Goal: Task Accomplishment & Management: Manage account settings

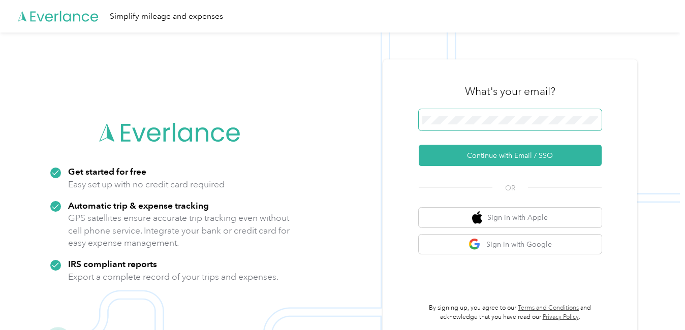
click at [520, 116] on span at bounding box center [510, 119] width 183 height 21
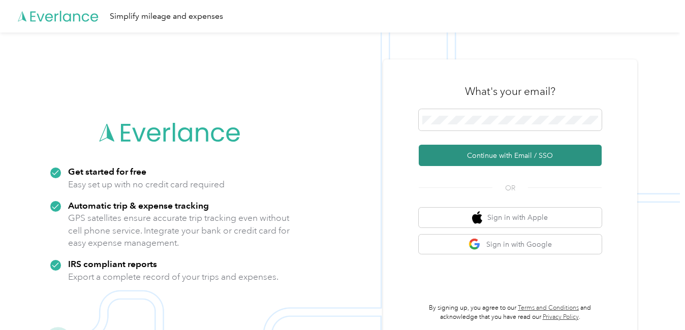
click at [496, 156] on button "Continue with Email / SSO" at bounding box center [510, 155] width 183 height 21
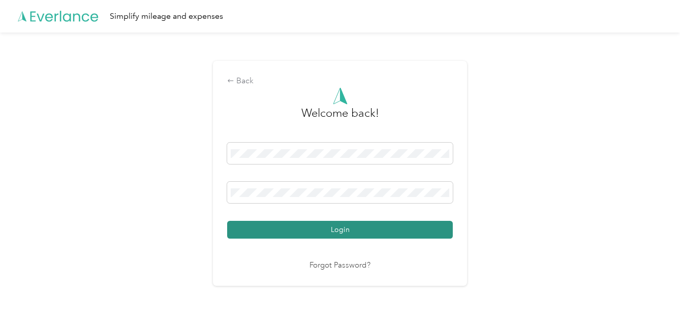
click at [374, 234] on button "Login" at bounding box center [340, 230] width 226 height 18
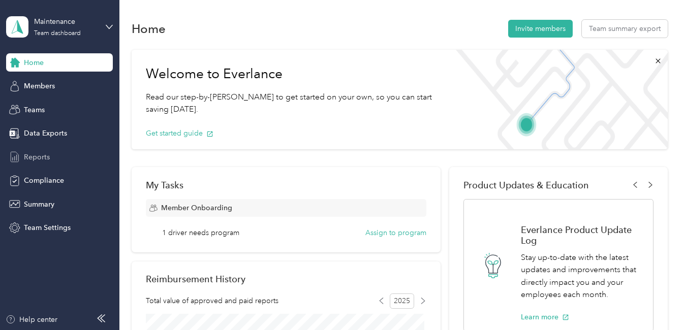
click at [44, 154] on span "Reports" at bounding box center [37, 157] width 26 height 11
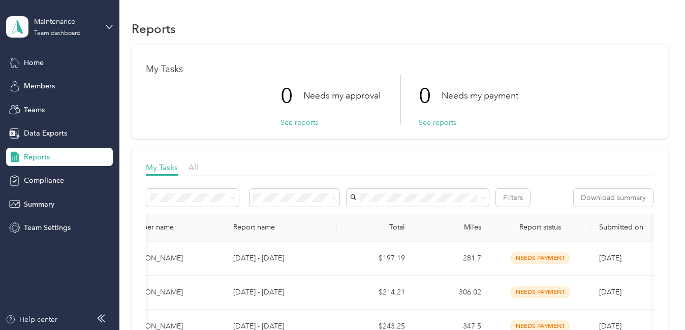
scroll to position [0, 43]
click at [109, 25] on icon at bounding box center [109, 26] width 7 height 7
click at [66, 107] on div "Personal dashboard" at bounding box center [113, 102] width 200 height 18
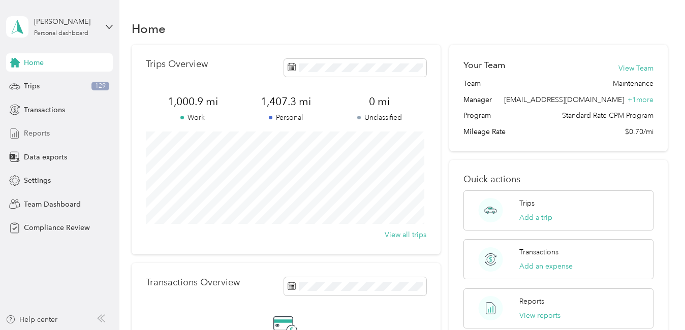
click at [48, 132] on span "Reports" at bounding box center [37, 133] width 26 height 11
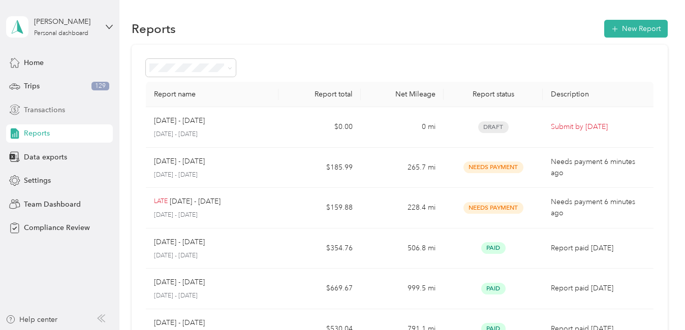
click at [57, 109] on span "Transactions" at bounding box center [44, 110] width 41 height 11
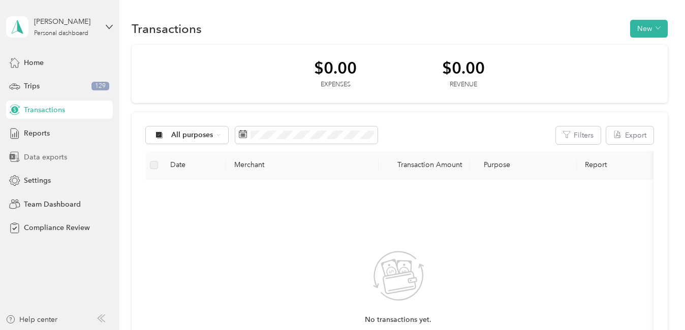
click at [30, 155] on span "Data exports" at bounding box center [45, 157] width 43 height 11
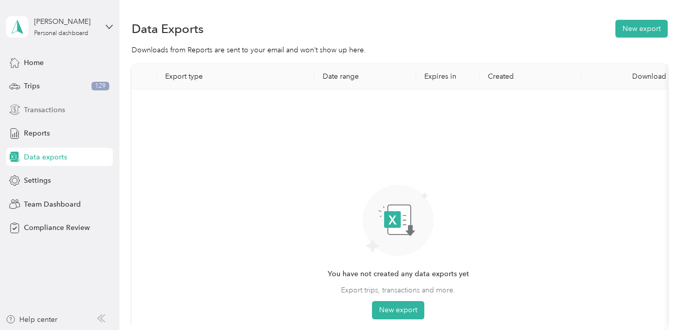
click at [51, 109] on span "Transactions" at bounding box center [44, 110] width 41 height 11
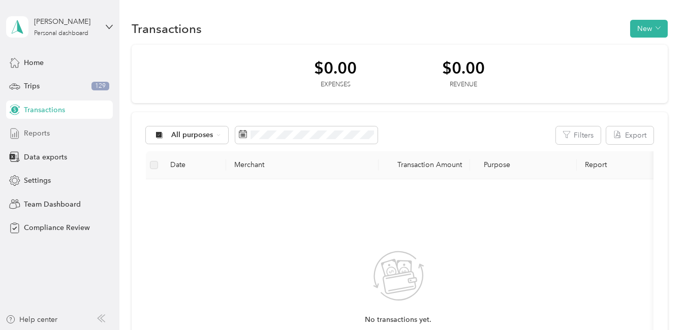
click at [35, 137] on span "Reports" at bounding box center [37, 133] width 26 height 11
